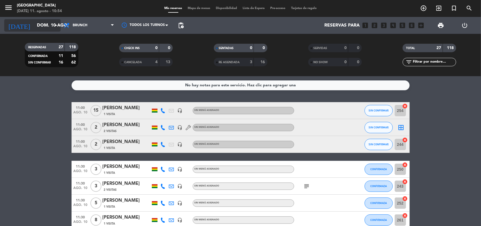
scroll to position [106, 0]
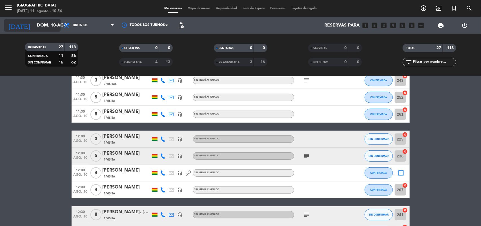
drag, startPoint x: 39, startPoint y: 25, endPoint x: 52, endPoint y: 27, distance: 13.0
click at [39, 26] on input "dom. 10 ago." at bounding box center [63, 25] width 59 height 11
click at [42, 25] on input "dom. 10 ago." at bounding box center [63, 25] width 59 height 11
click at [52, 27] on icon "arrow_drop_down" at bounding box center [55, 25] width 7 height 7
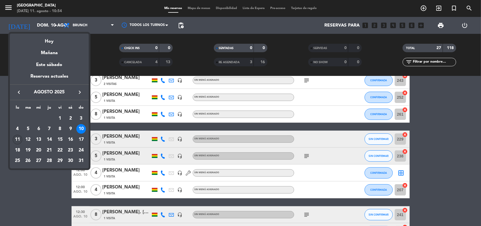
click at [21, 137] on div "11" at bounding box center [18, 140] width 10 height 10
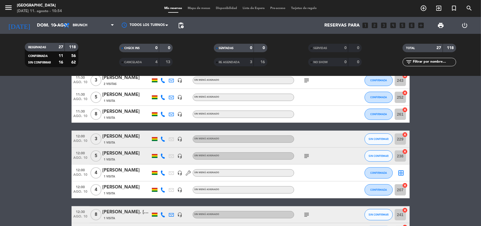
type input "lun. 11 ago."
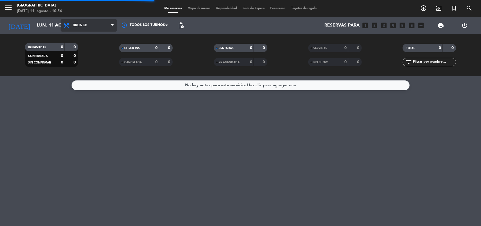
scroll to position [0, 0]
click at [109, 25] on span "Brunch" at bounding box center [89, 25] width 56 height 12
click at [94, 62] on div "menu [GEOGRAPHIC_DATA] [DATE] 11. agosto - 10:54 Mis reservas Mapa de mesas Dis…" at bounding box center [240, 38] width 481 height 76
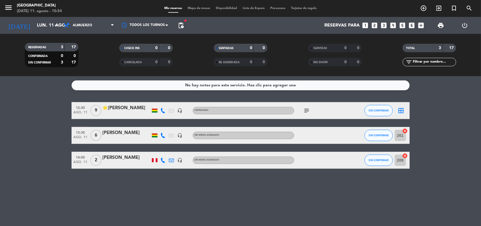
click at [307, 109] on icon "subject" at bounding box center [306, 110] width 7 height 7
click at [441, 23] on span "print" at bounding box center [440, 25] width 7 height 7
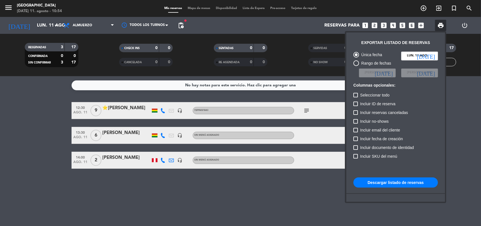
click at [385, 179] on button "Descargar listado de reservas" at bounding box center [395, 182] width 84 height 10
click at [96, 28] on div at bounding box center [240, 113] width 481 height 226
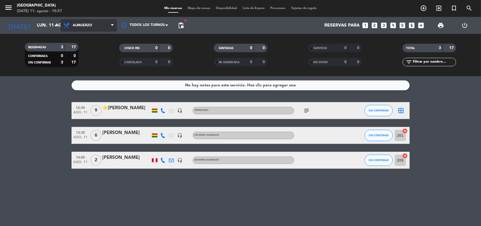
click at [97, 28] on span "Almuerzo" at bounding box center [89, 25] width 56 height 12
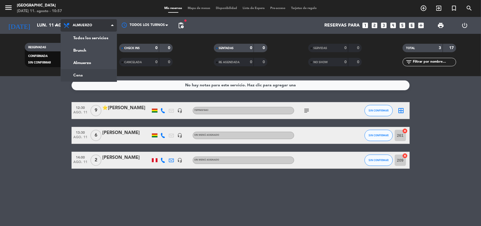
click at [91, 75] on div "menu [GEOGRAPHIC_DATA] [DATE] 11. agosto - 10:57 Mis reservas Mapa de mesas Dis…" at bounding box center [240, 38] width 481 height 76
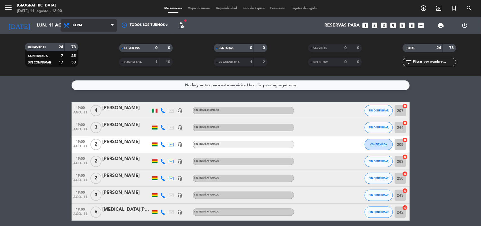
click at [96, 27] on span "Cena" at bounding box center [89, 25] width 56 height 12
click at [441, 26] on span "print" at bounding box center [440, 25] width 7 height 7
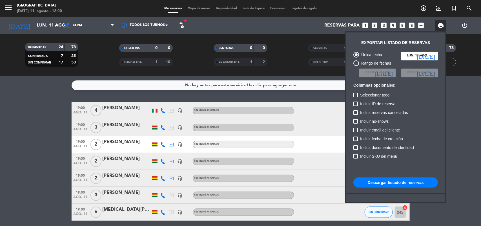
click at [370, 180] on button "Descargar listado de reservas" at bounding box center [395, 182] width 84 height 10
click at [40, 141] on div at bounding box center [240, 113] width 481 height 226
